Goal: Transaction & Acquisition: Book appointment/travel/reservation

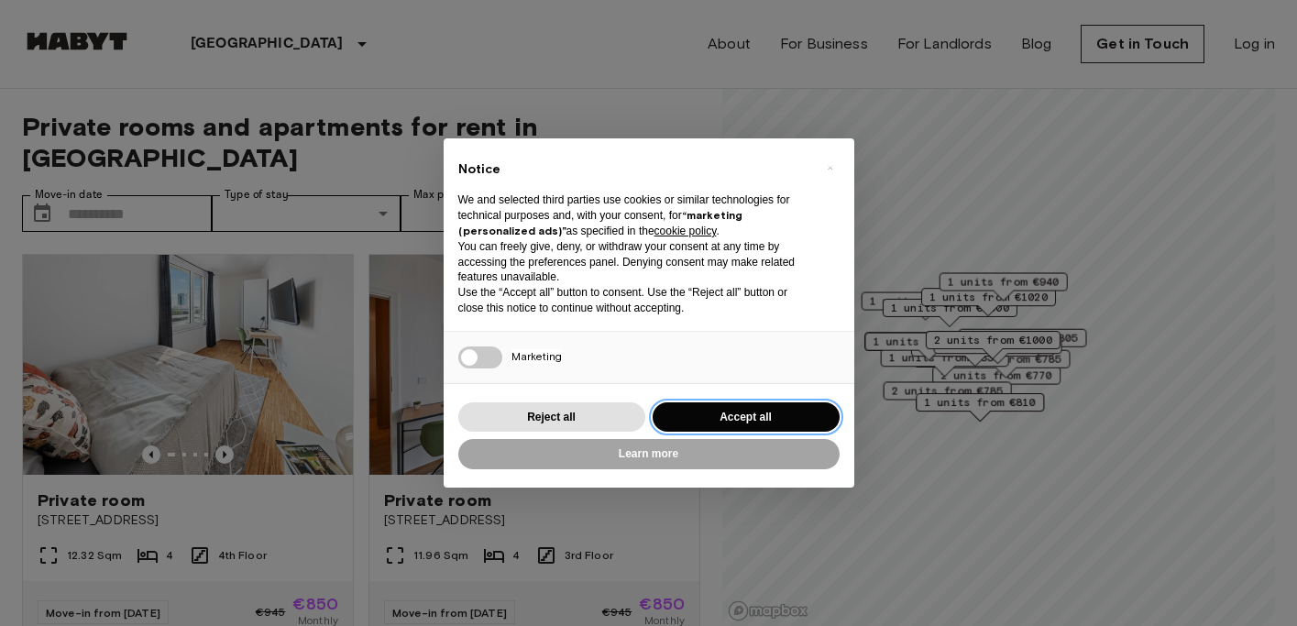
click at [750, 414] on button "Accept all" at bounding box center [746, 418] width 187 height 30
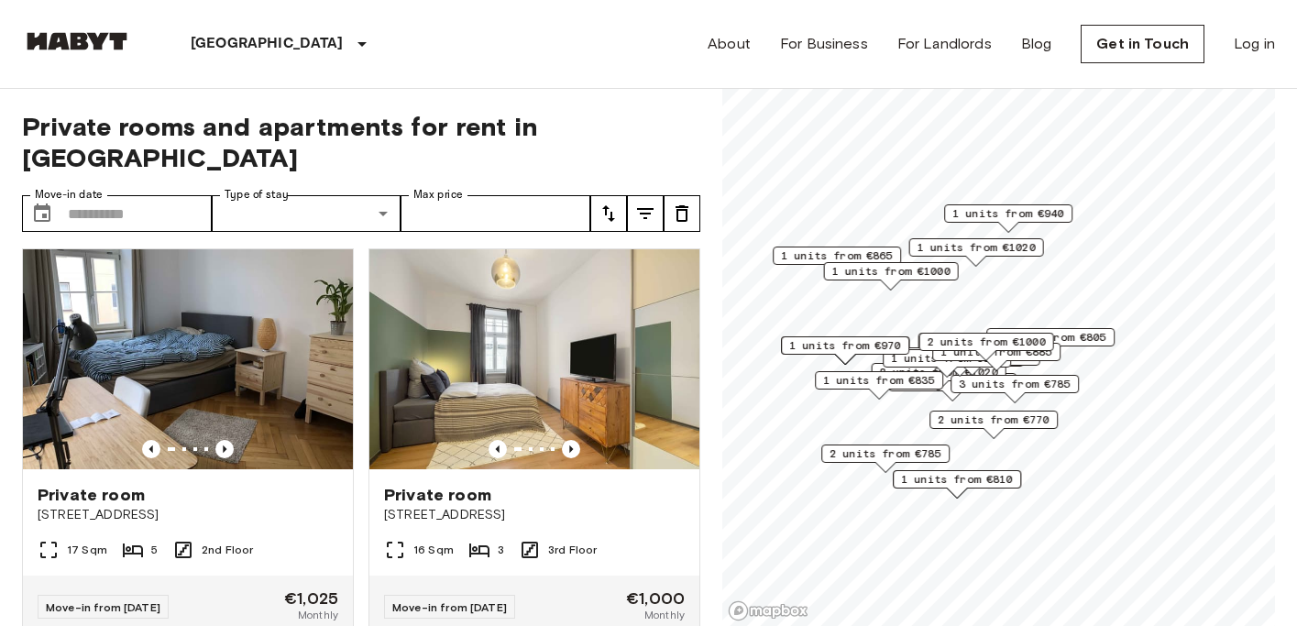
scroll to position [1222, 0]
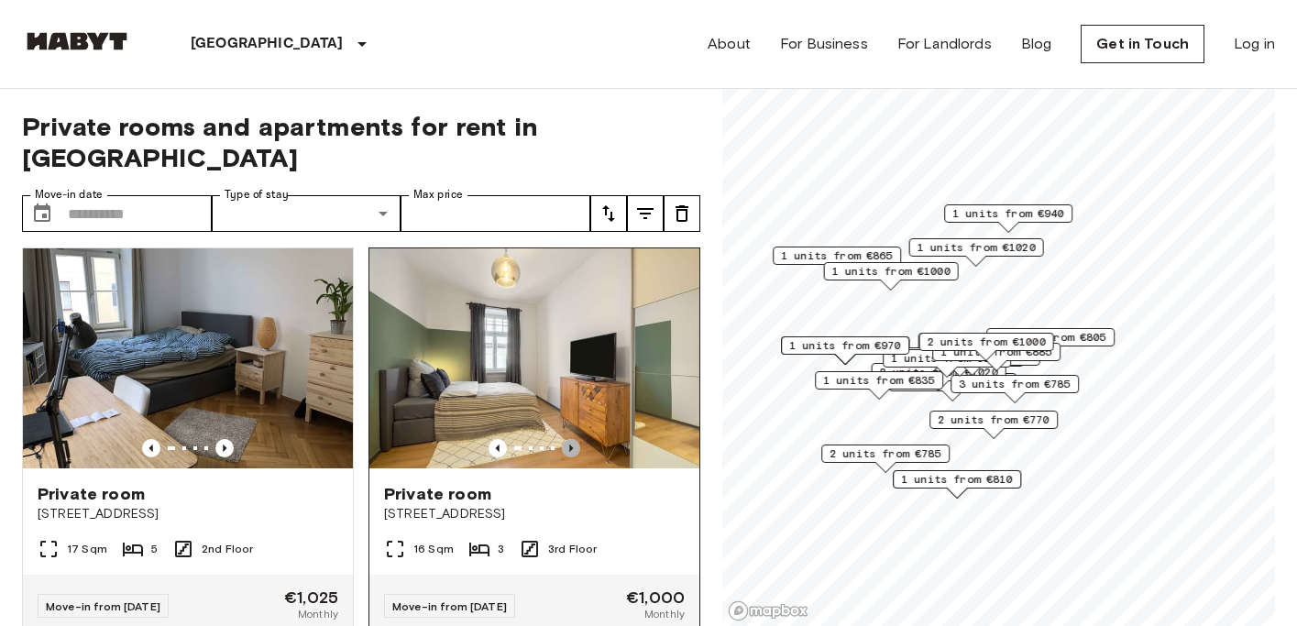
click at [569, 445] on icon "Previous image" at bounding box center [571, 448] width 4 height 7
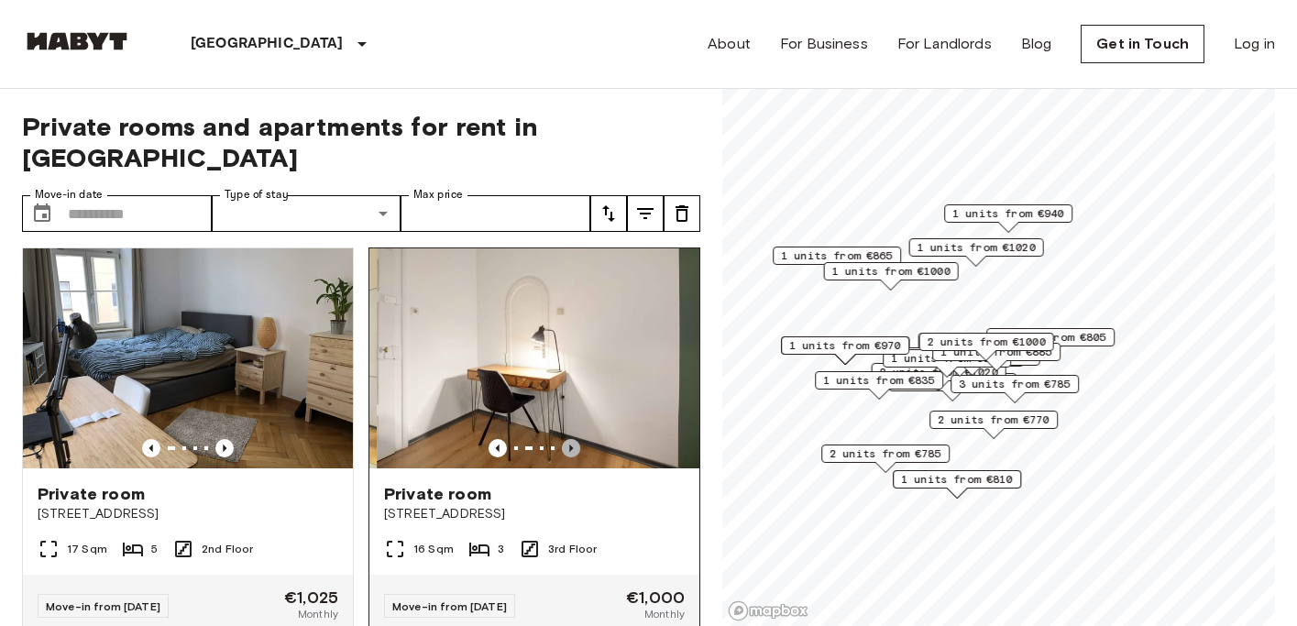
click at [569, 445] on icon "Previous image" at bounding box center [571, 448] width 4 height 7
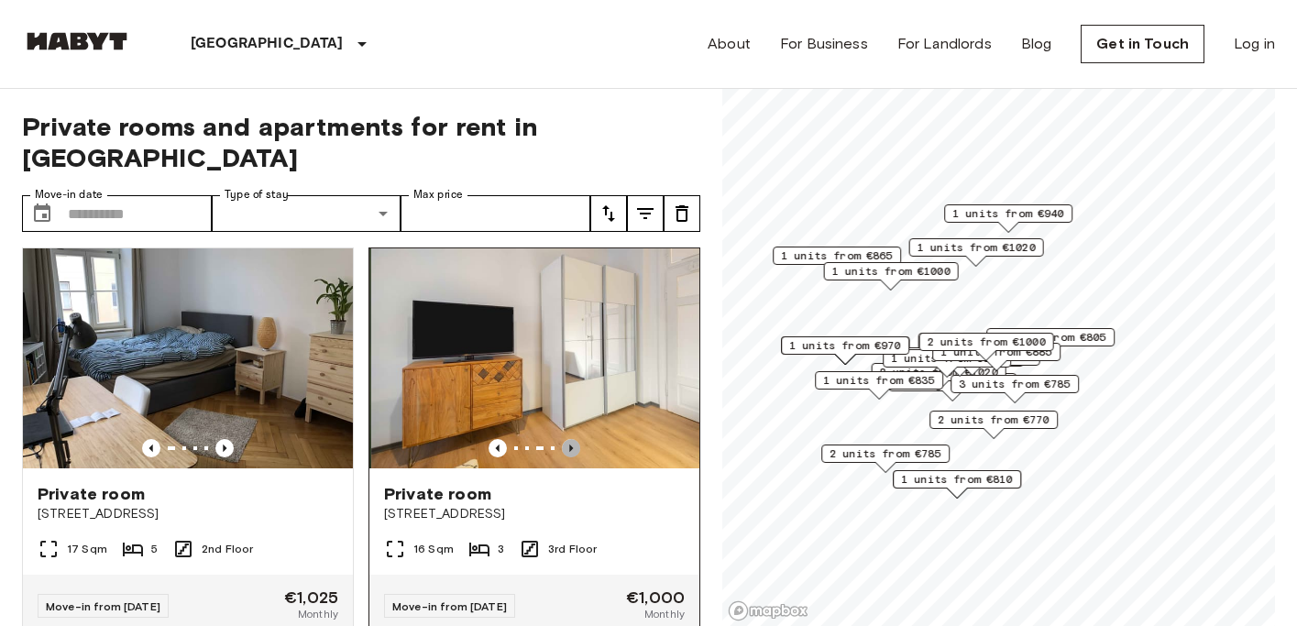
click at [569, 445] on icon "Previous image" at bounding box center [571, 448] width 4 height 7
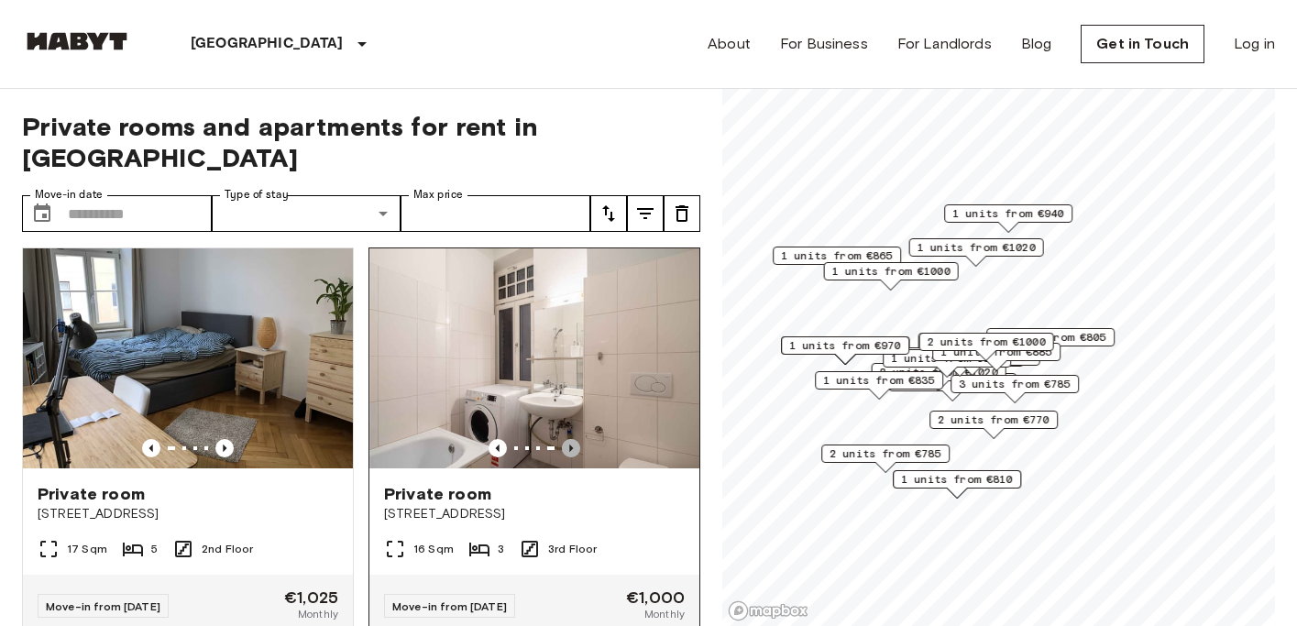
click at [569, 445] on icon "Previous image" at bounding box center [571, 448] width 4 height 7
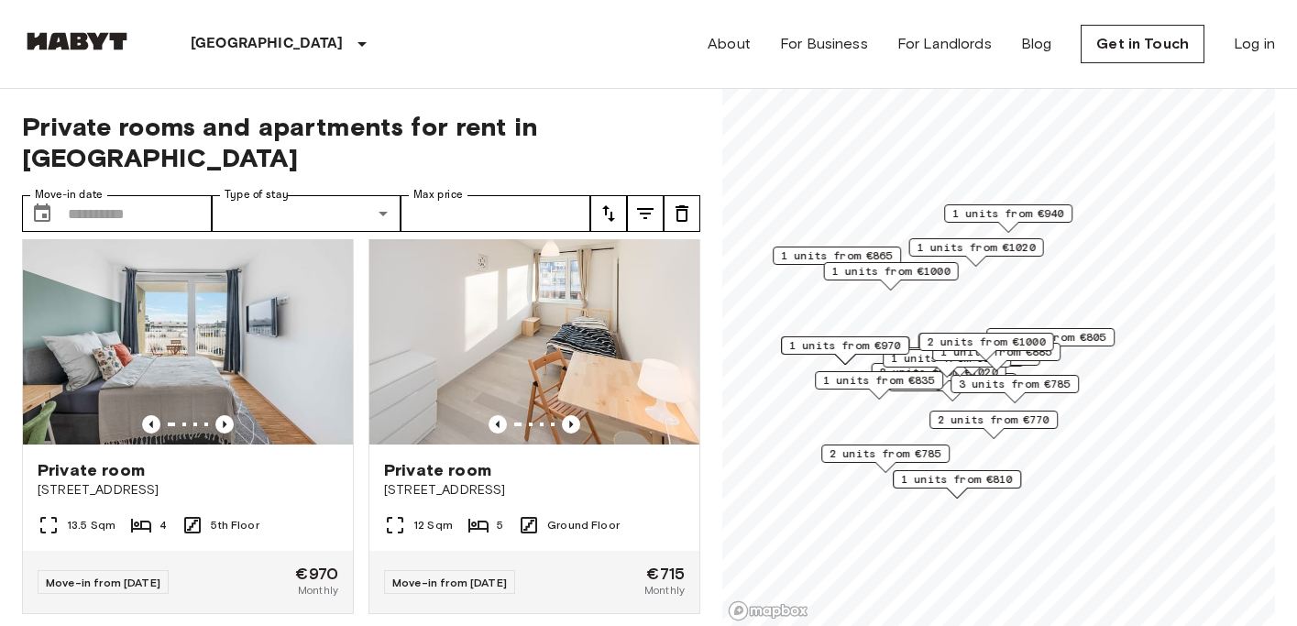
scroll to position [1658, 0]
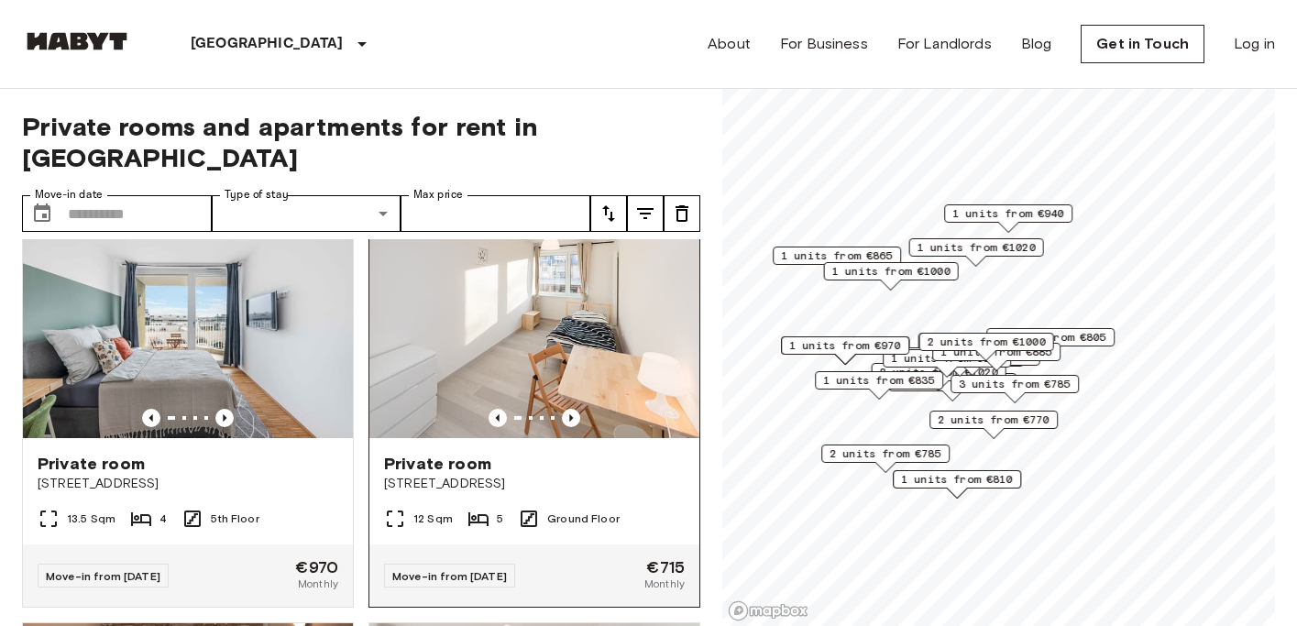
click at [551, 341] on img at bounding box center [535, 328] width 330 height 220
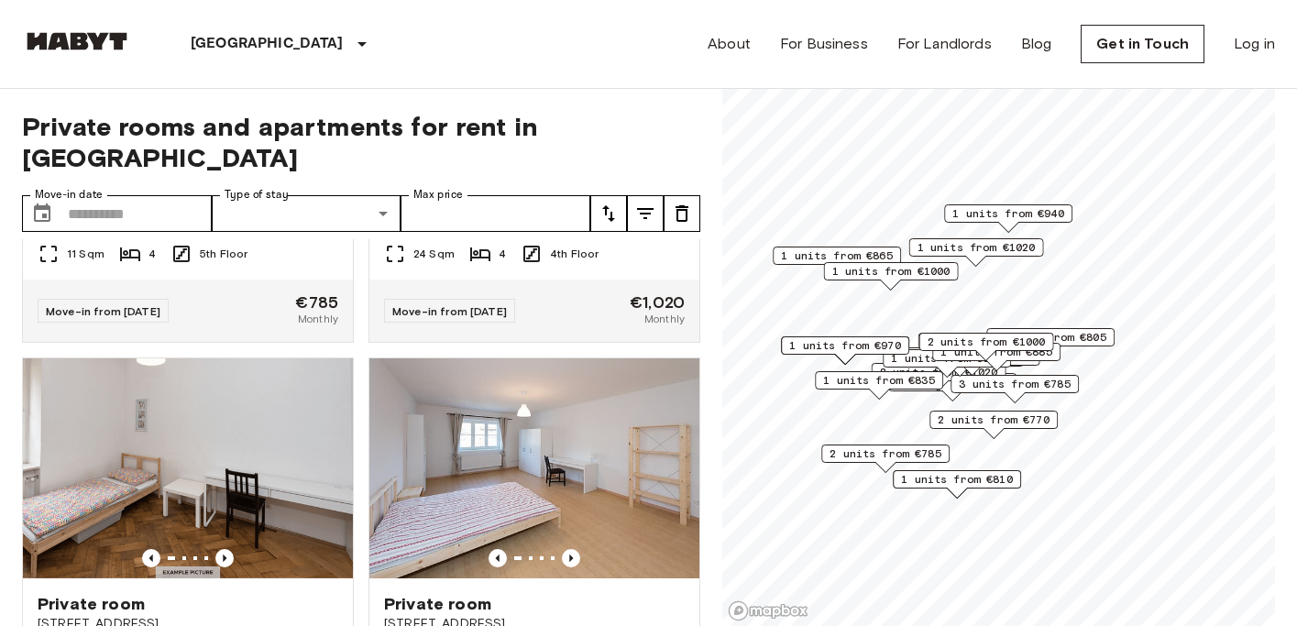
scroll to position [3672, 0]
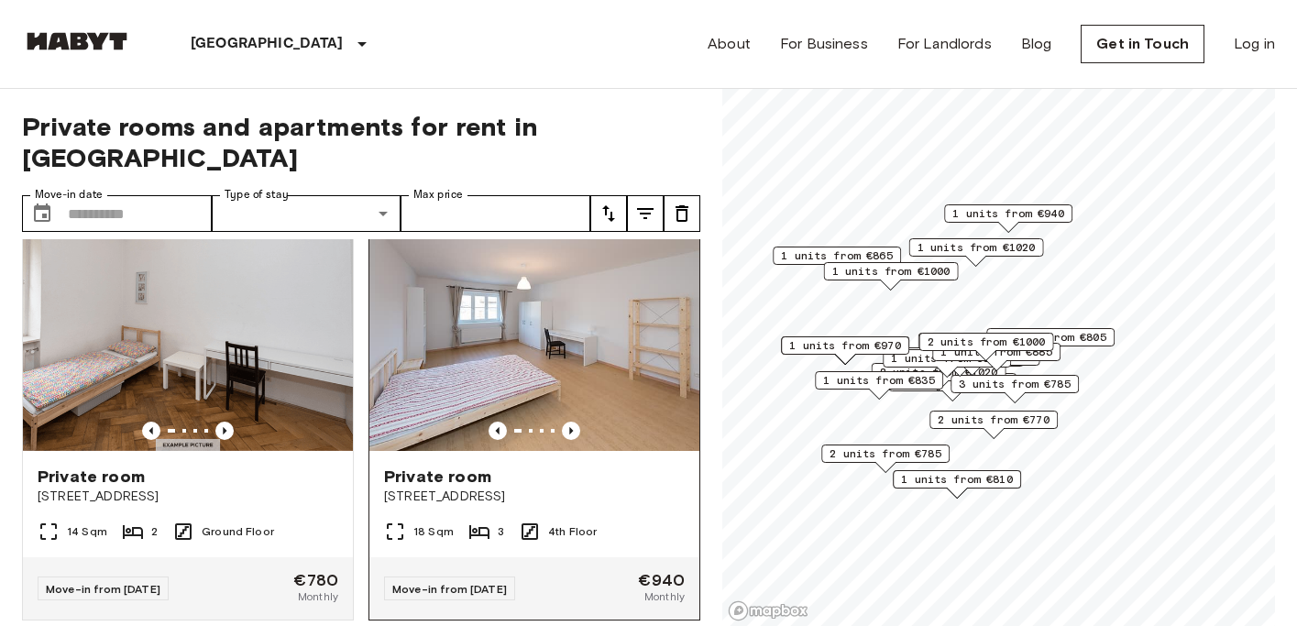
click at [574, 390] on img at bounding box center [535, 341] width 330 height 220
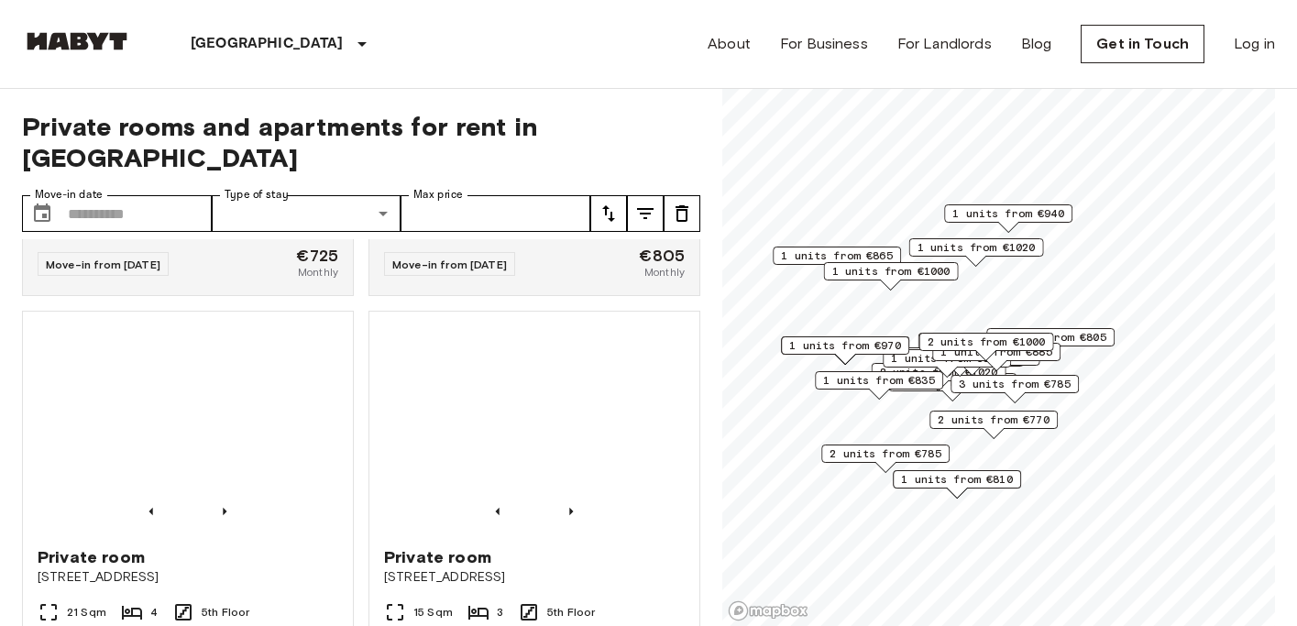
scroll to position [4414, 0]
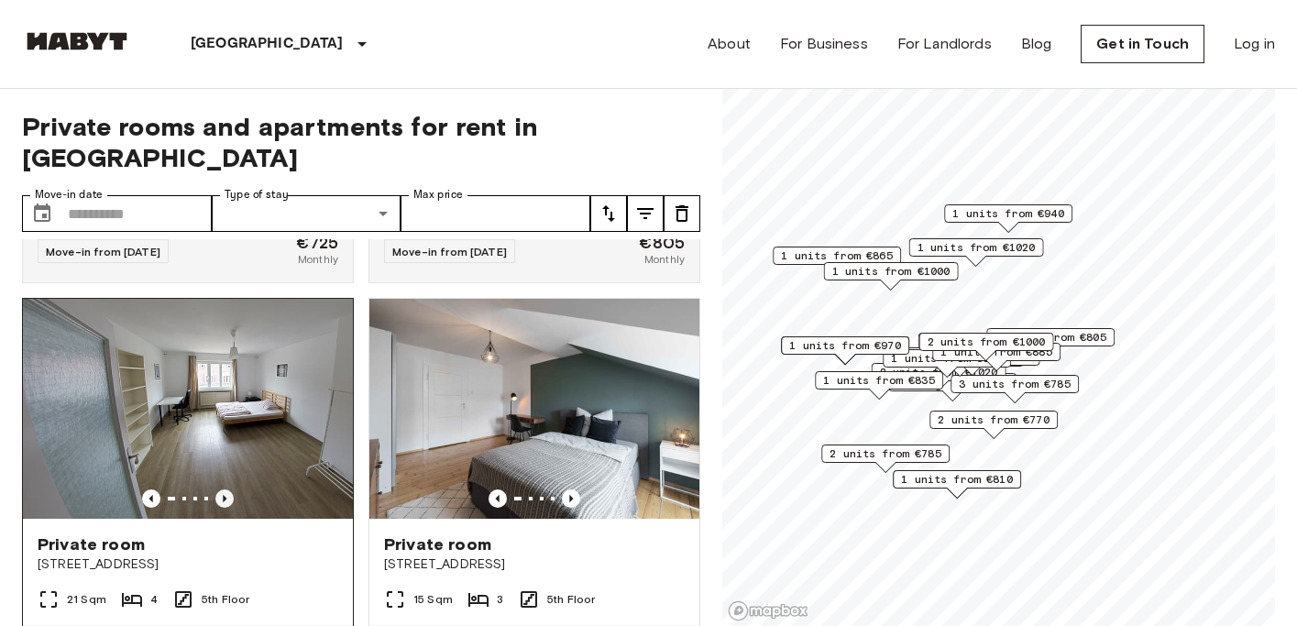
click at [223, 490] on icon "Previous image" at bounding box center [224, 499] width 18 height 18
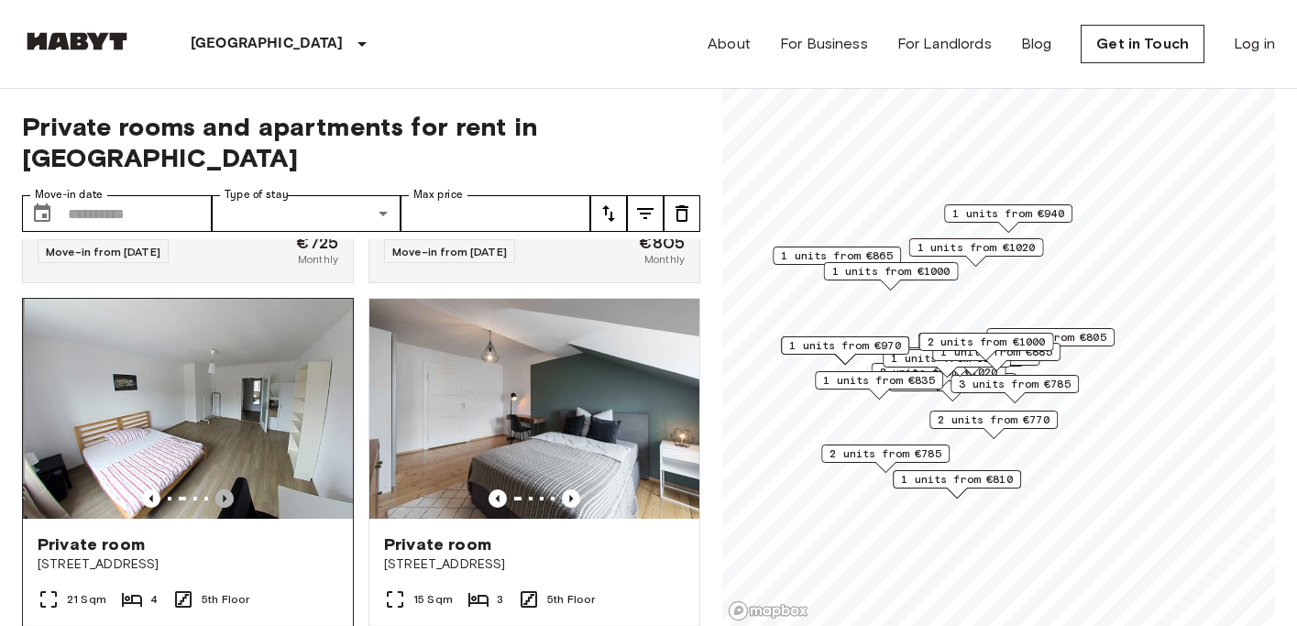
click at [223, 490] on icon "Previous image" at bounding box center [224, 499] width 18 height 18
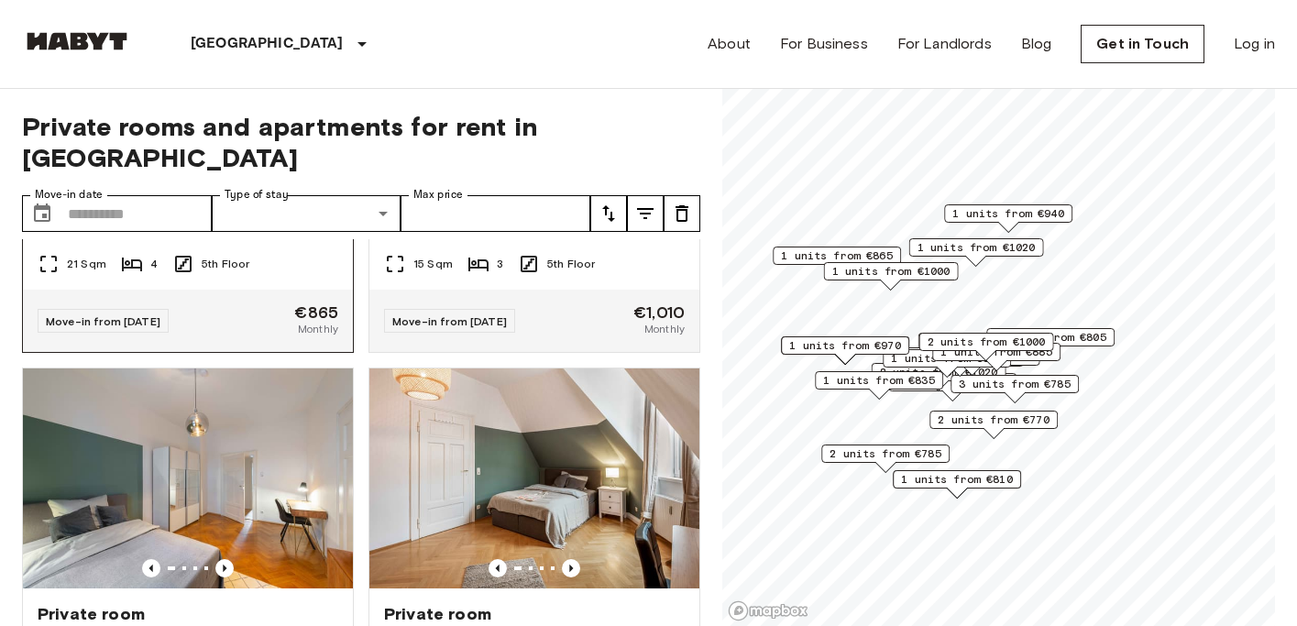
scroll to position [4838, 0]
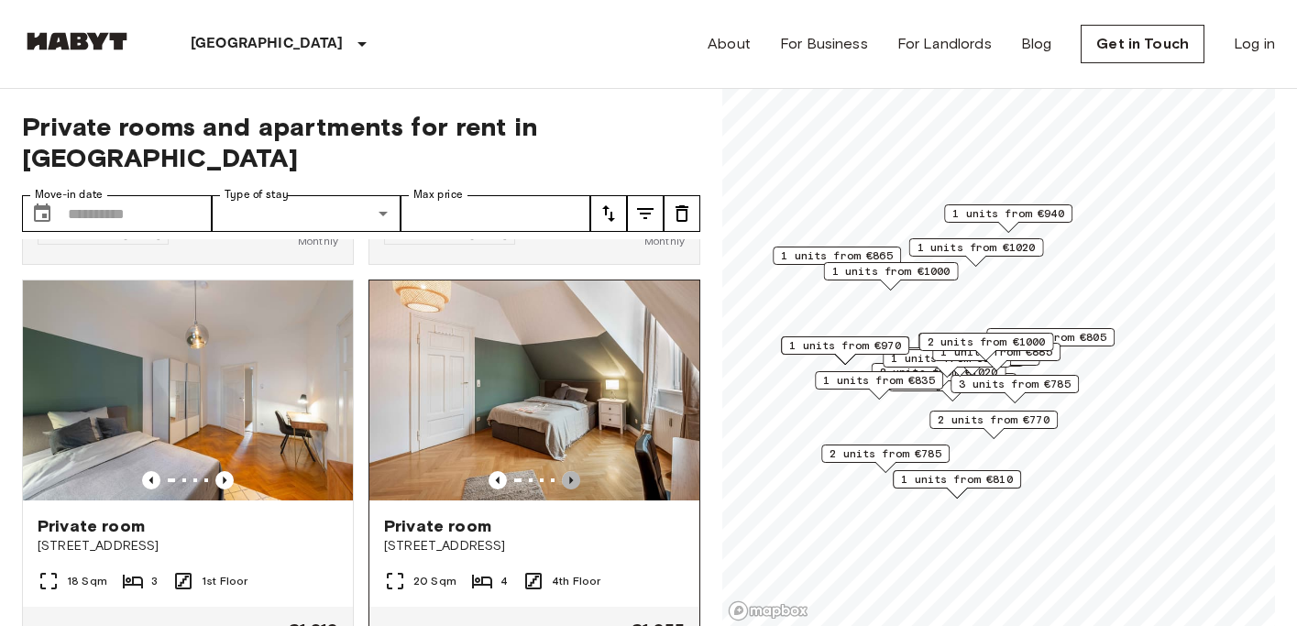
click at [570, 477] on icon "Previous image" at bounding box center [571, 480] width 4 height 7
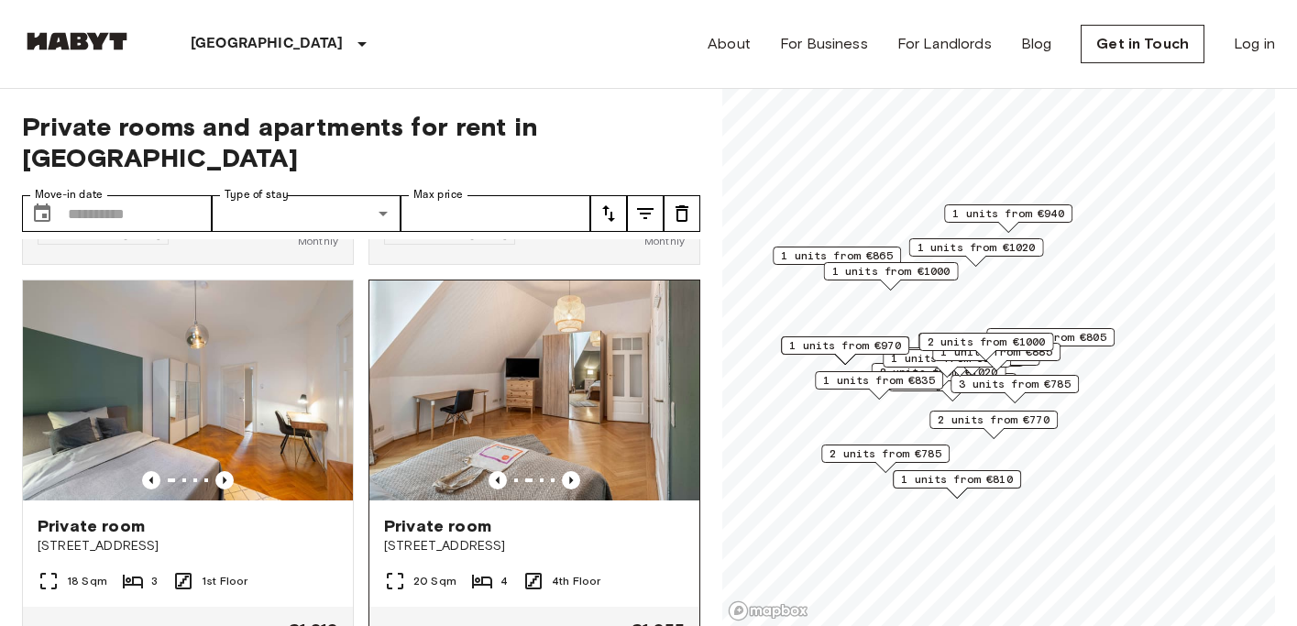
click at [570, 383] on img at bounding box center [535, 391] width 330 height 220
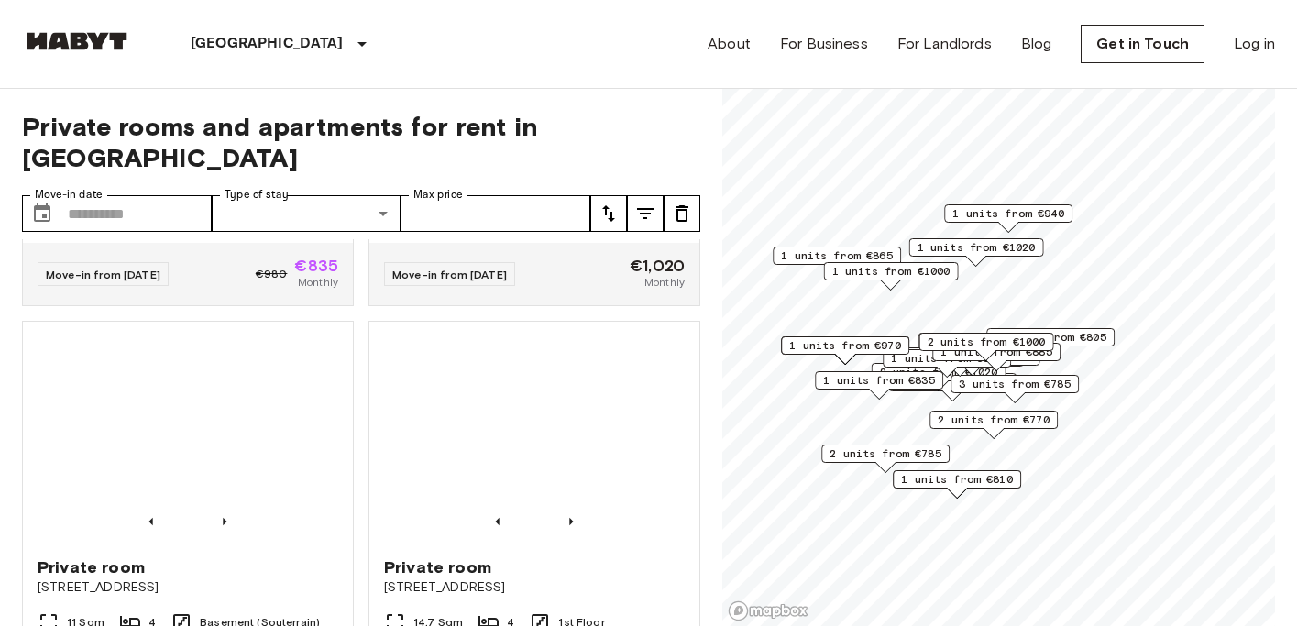
scroll to position [6052, 0]
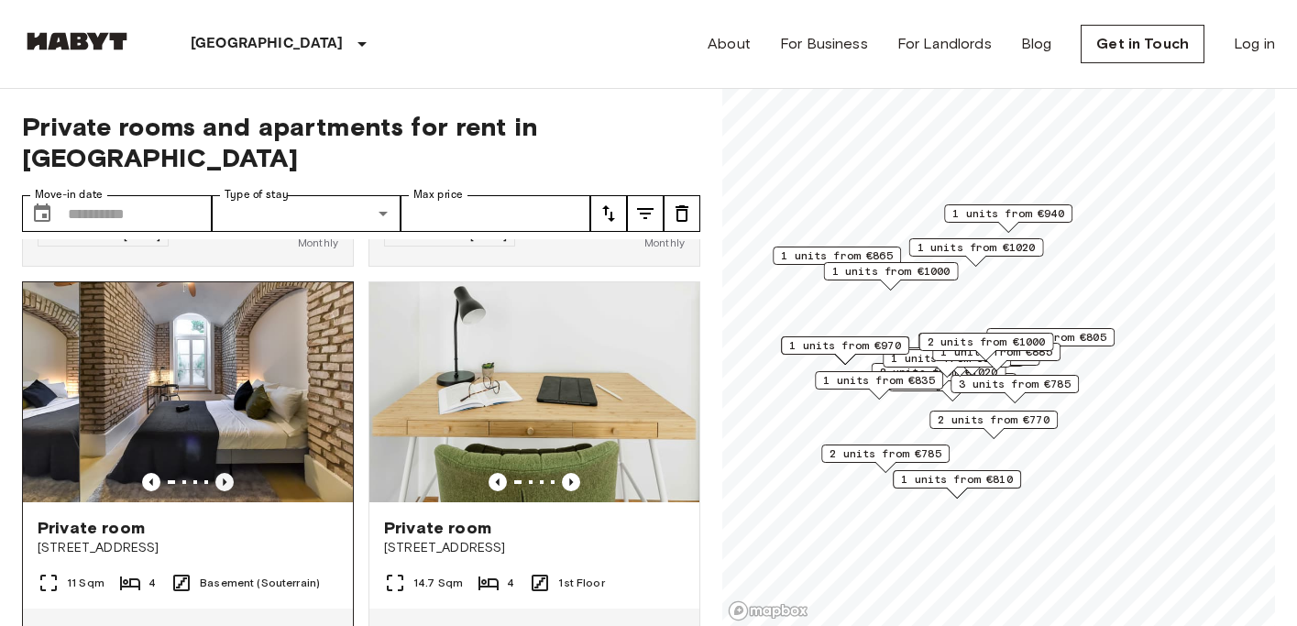
click at [225, 479] on icon "Previous image" at bounding box center [225, 482] width 4 height 7
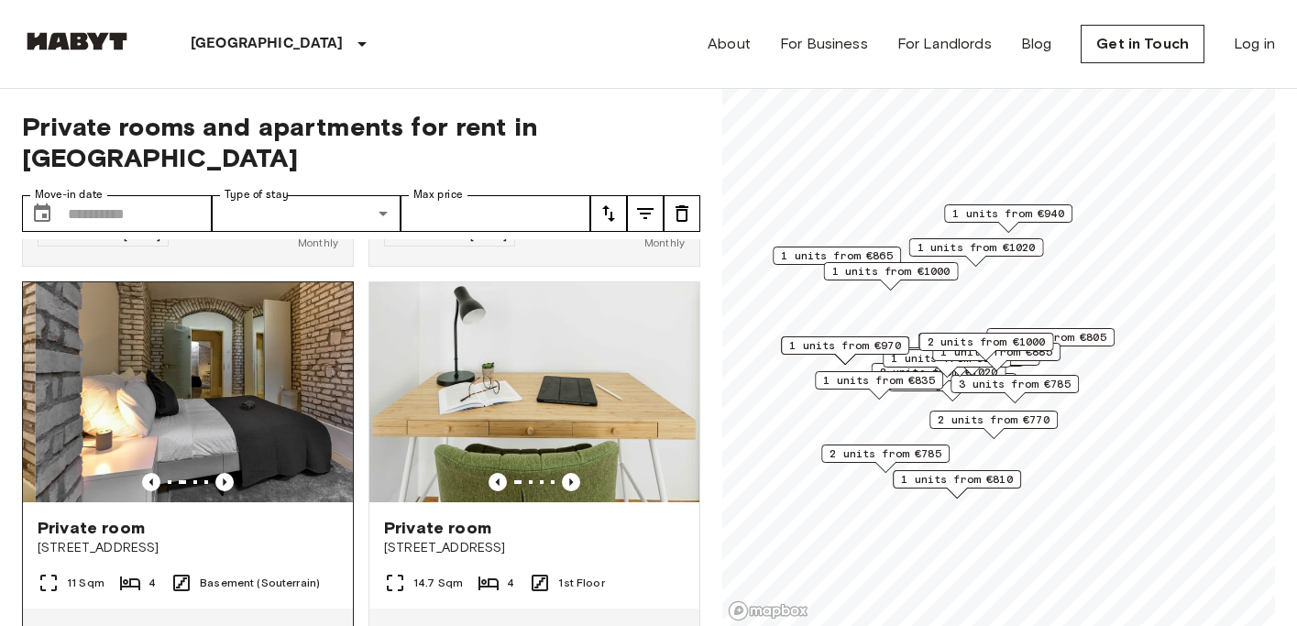
click at [232, 366] on img at bounding box center [201, 392] width 330 height 220
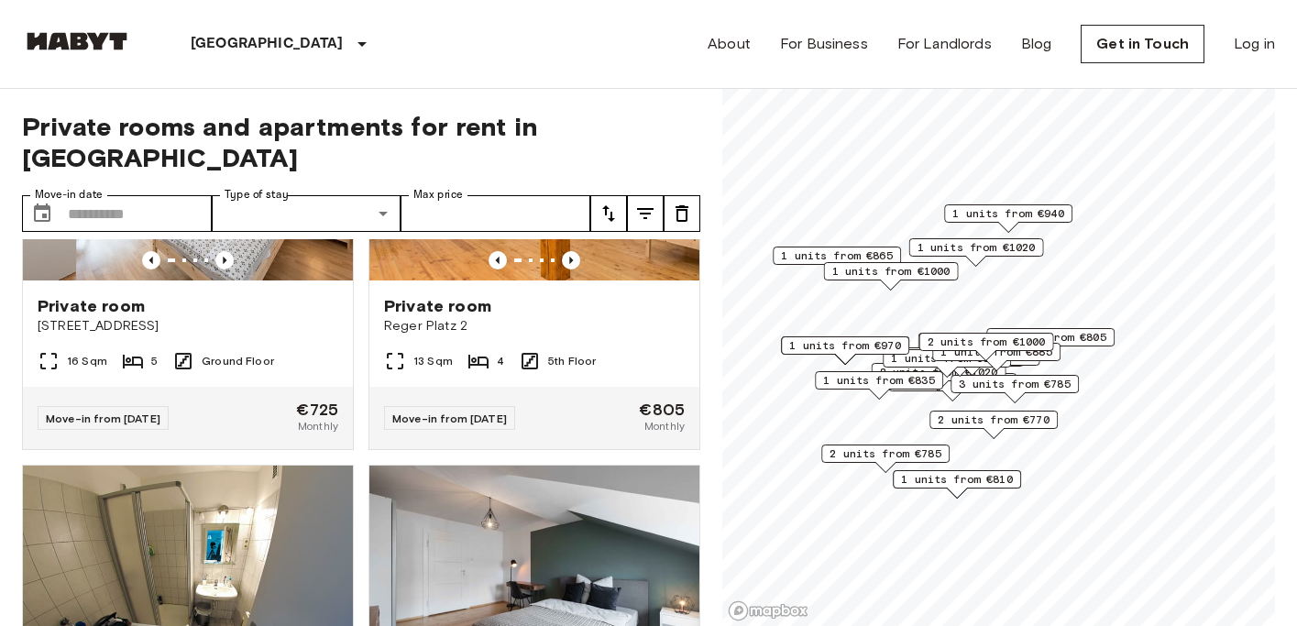
scroll to position [3959, 0]
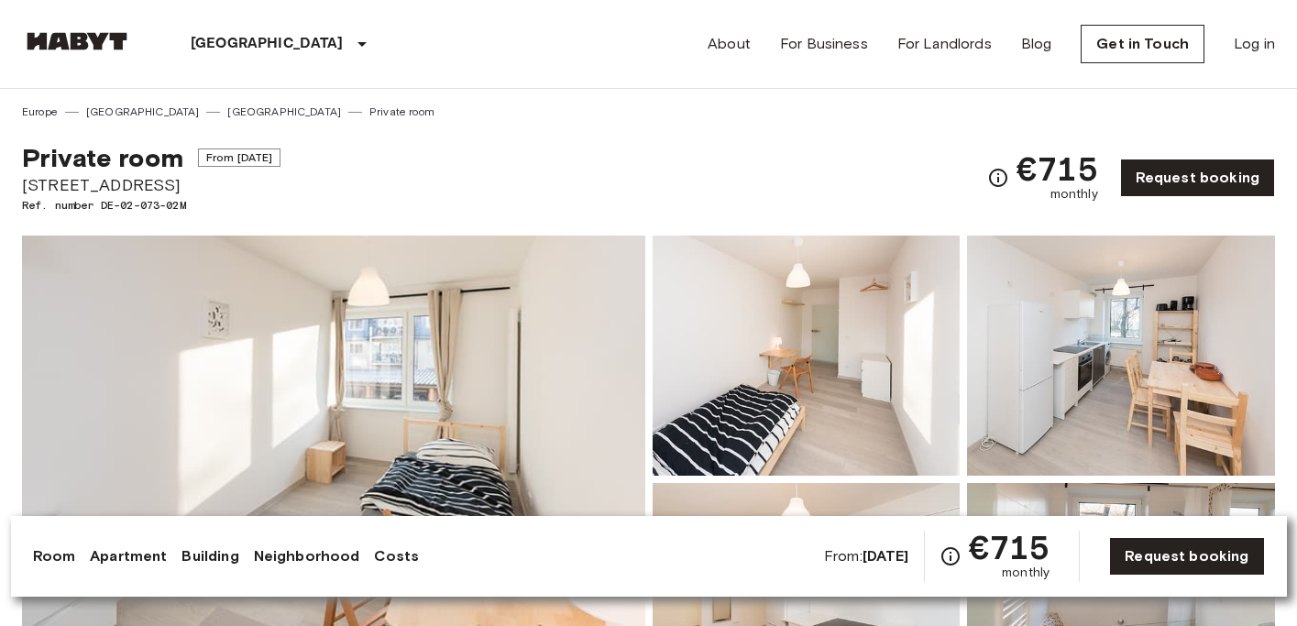
click at [490, 361] on img at bounding box center [334, 480] width 624 height 488
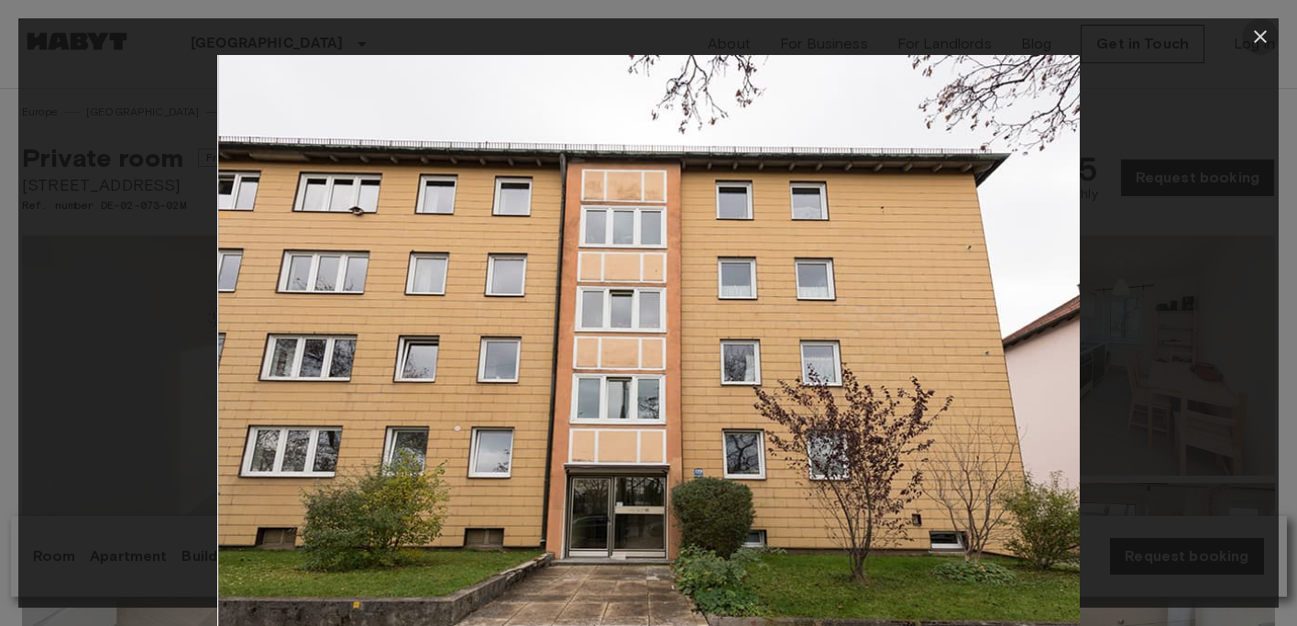
click at [1255, 35] on icon "button" at bounding box center [1261, 37] width 22 height 22
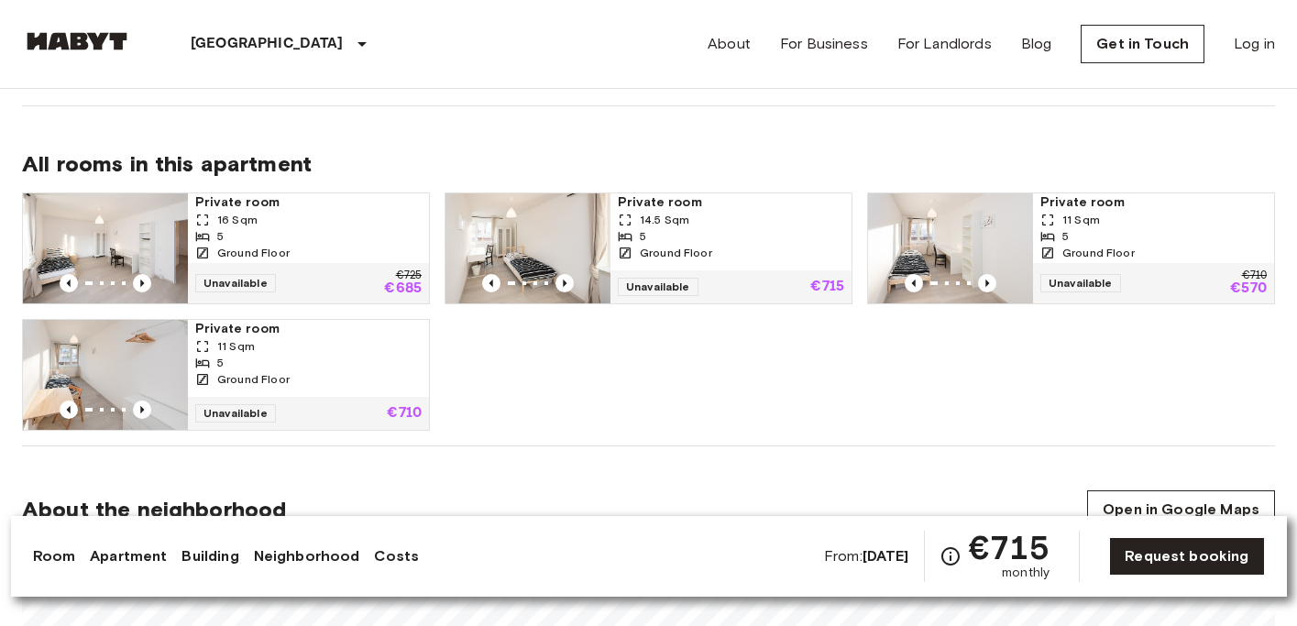
scroll to position [896, 0]
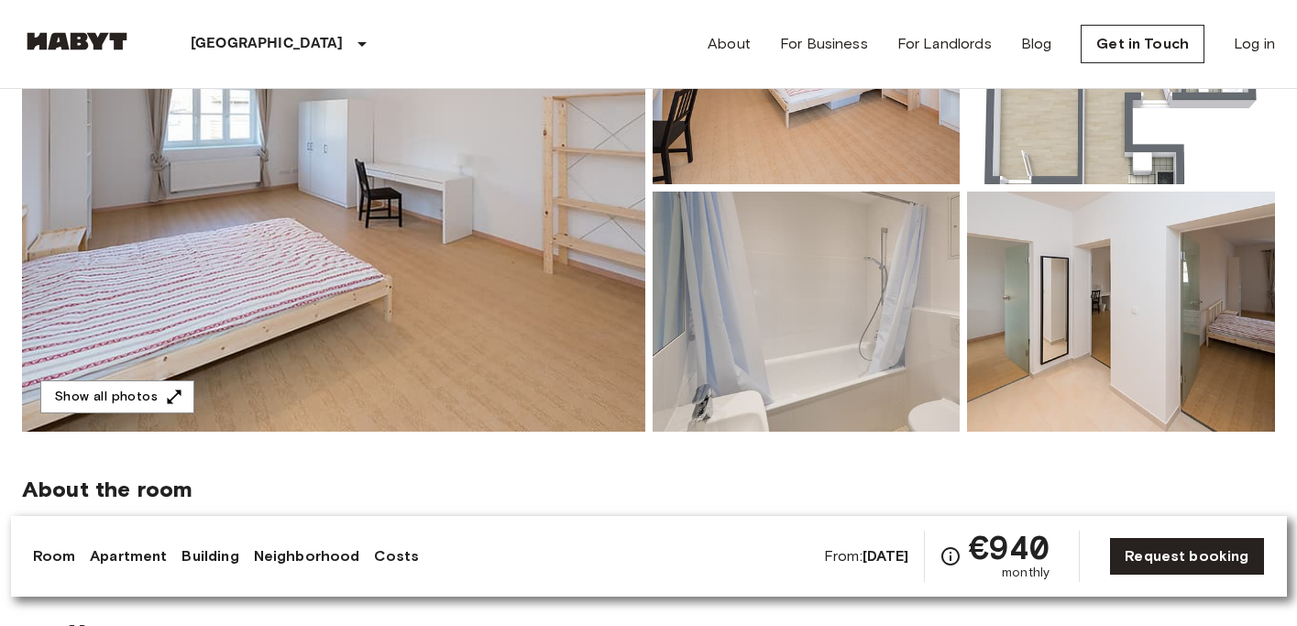
scroll to position [295, 0]
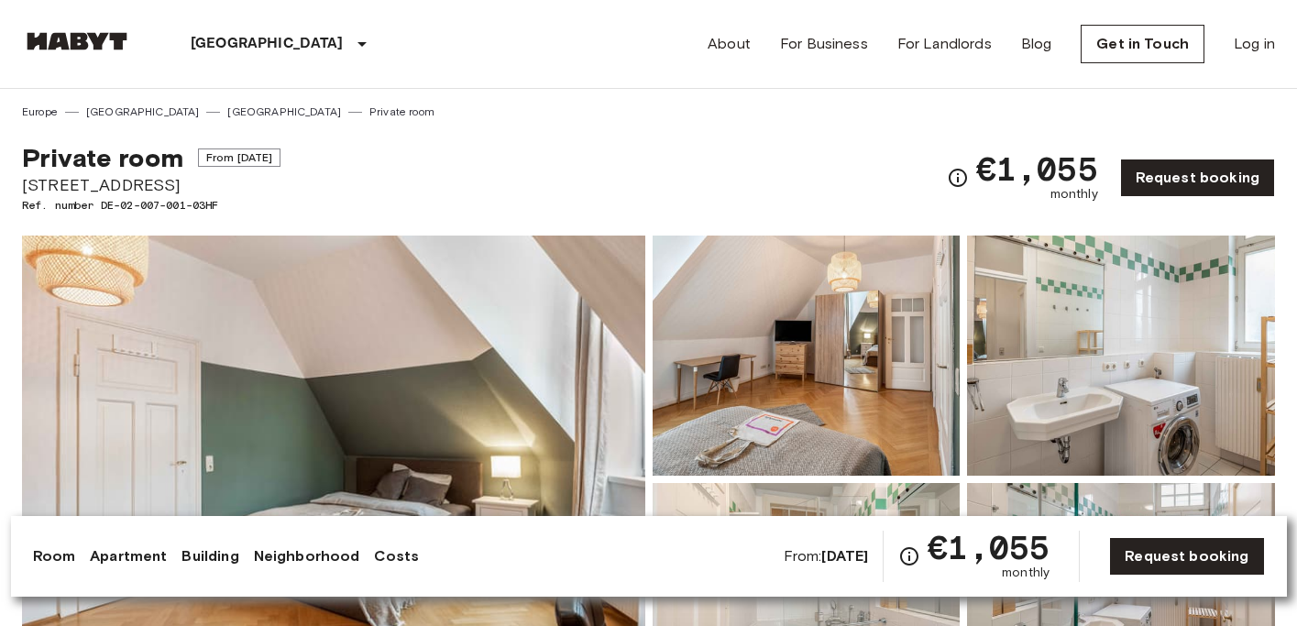
click at [462, 350] on img at bounding box center [334, 480] width 624 height 488
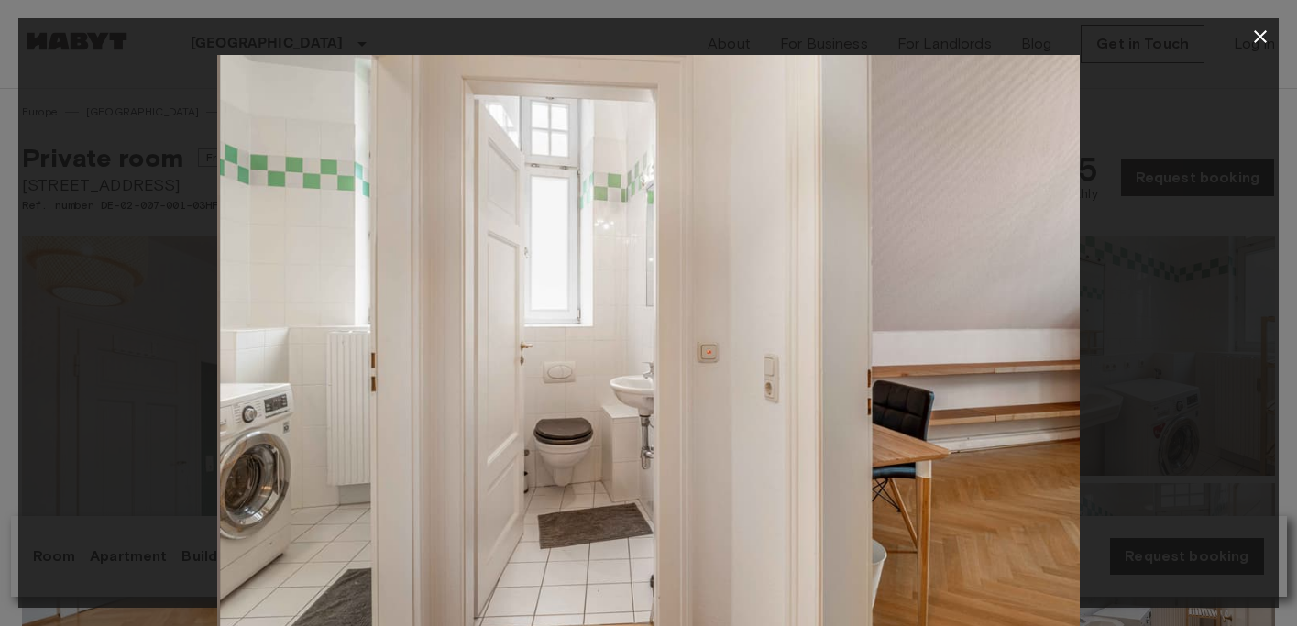
click at [1260, 36] on icon "button" at bounding box center [1260, 36] width 13 height 13
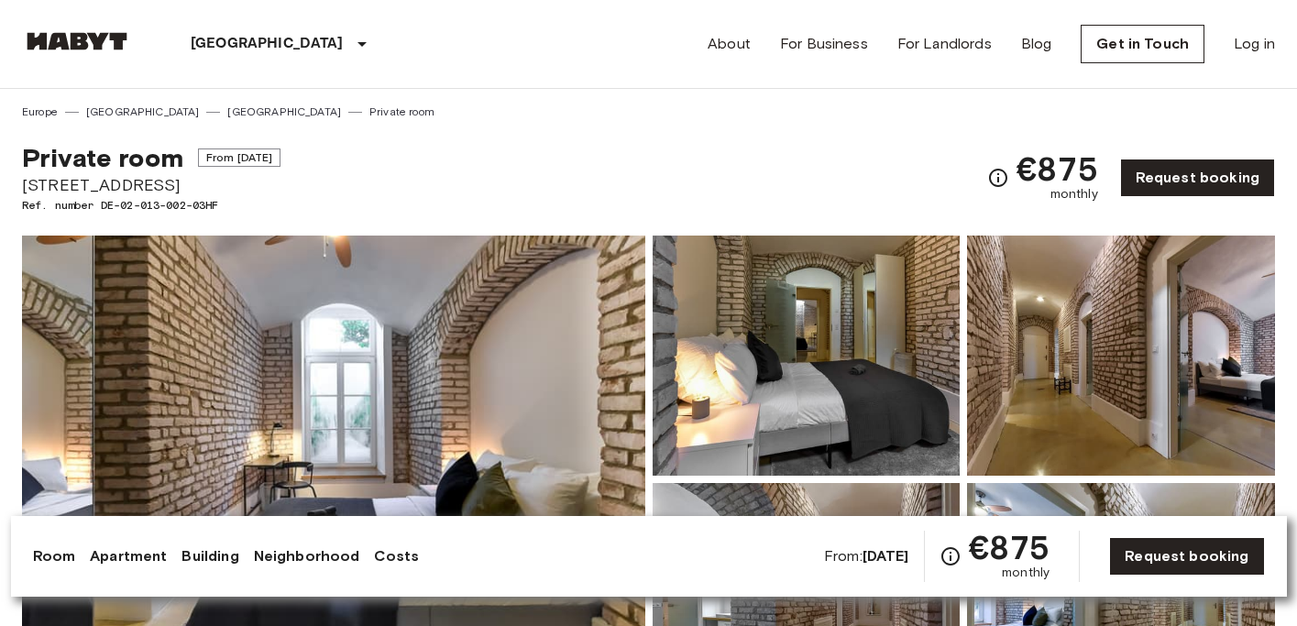
click at [534, 363] on img at bounding box center [334, 480] width 624 height 488
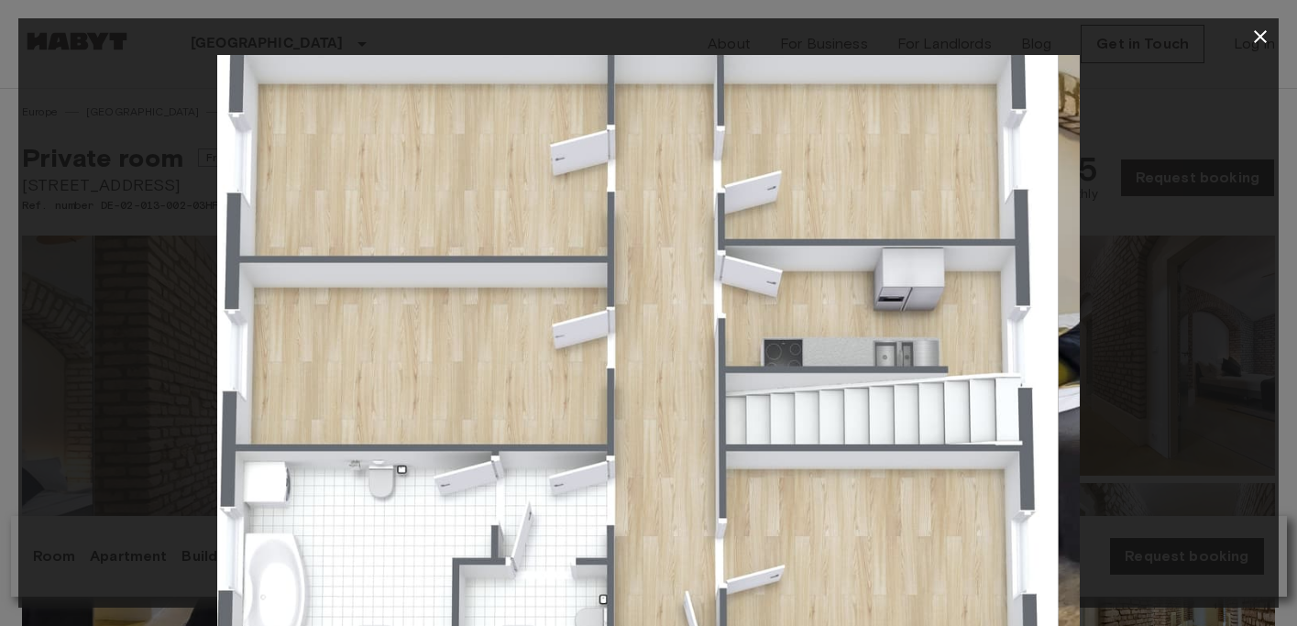
drag, startPoint x: 690, startPoint y: 369, endPoint x: 668, endPoint y: 206, distance: 163.7
click at [668, 206] on img at bounding box center [627, 342] width 862 height 575
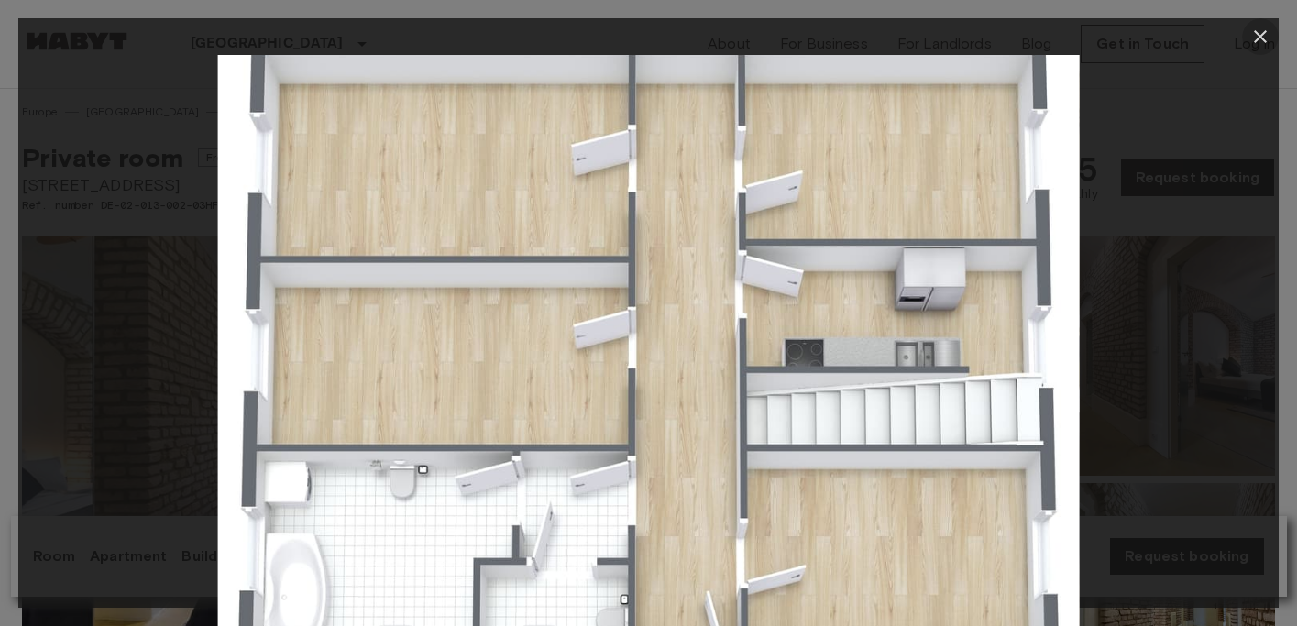
click at [1264, 40] on icon "button" at bounding box center [1260, 36] width 13 height 13
